Goal: Task Accomplishment & Management: Use online tool/utility

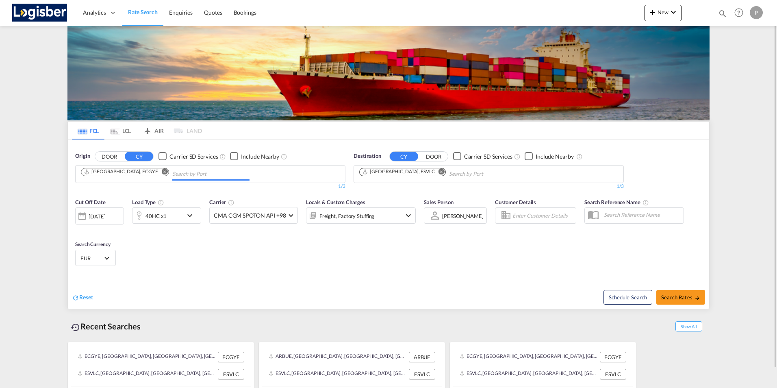
click at [334, 176] on md-chips "[GEOGRAPHIC_DATA], ECGYE" at bounding box center [210, 173] width 269 height 17
click at [162, 171] on md-icon "Remove" at bounding box center [165, 171] width 6 height 6
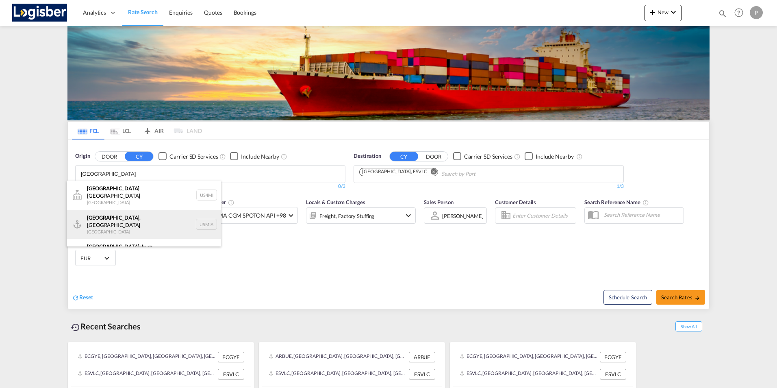
type input "[GEOGRAPHIC_DATA]"
click at [114, 215] on div "[GEOGRAPHIC_DATA] , [GEOGRAPHIC_DATA] [GEOGRAPHIC_DATA] USMIA" at bounding box center [144, 224] width 154 height 29
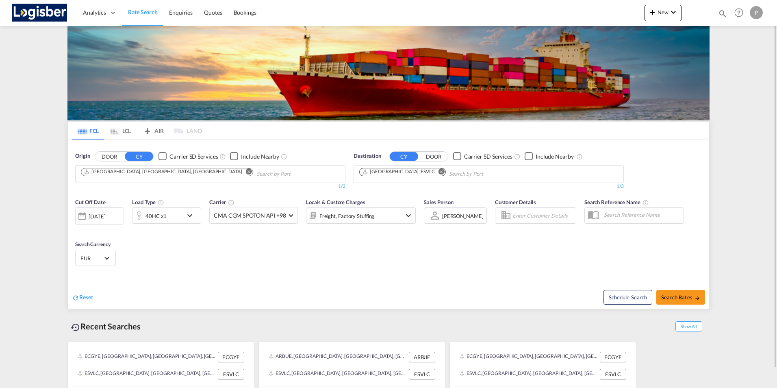
click at [439, 173] on md-icon "Remove" at bounding box center [442, 171] width 6 height 6
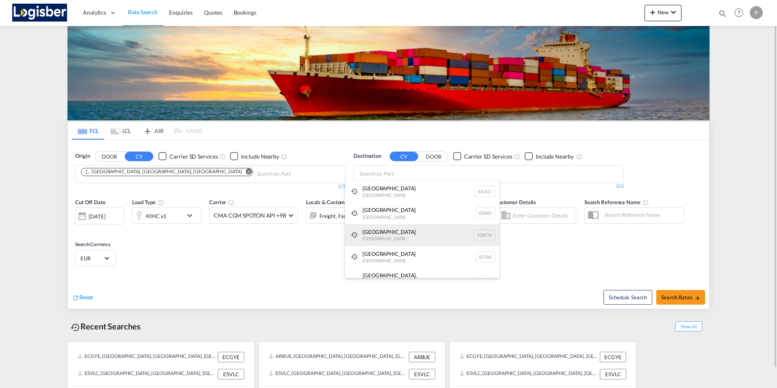
click at [375, 233] on div "[GEOGRAPHIC_DATA] [GEOGRAPHIC_DATA] ESBCN" at bounding box center [422, 235] width 154 height 22
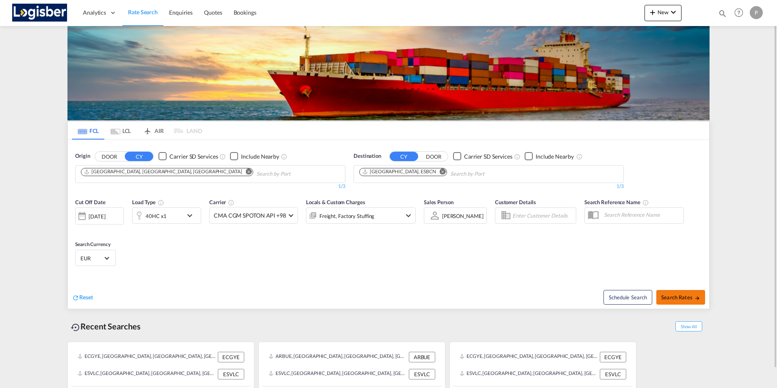
click at [677, 295] on span "Search Rates" at bounding box center [680, 297] width 39 height 7
type input "USMIA to ESBCN / [DATE]"
